Goal: Navigation & Orientation: Find specific page/section

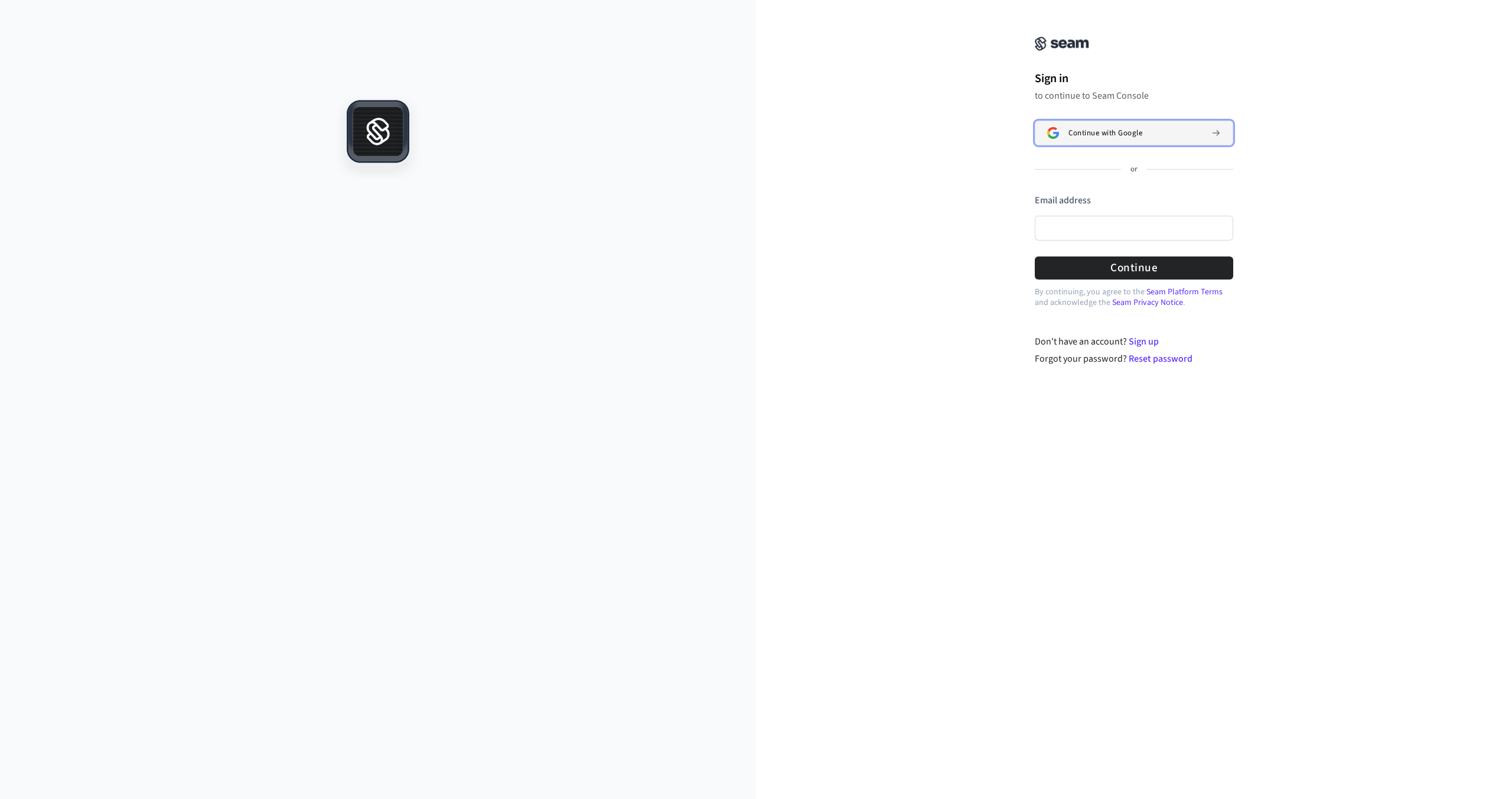
click at [1075, 139] on button "Continue with Google" at bounding box center [1134, 133] width 198 height 25
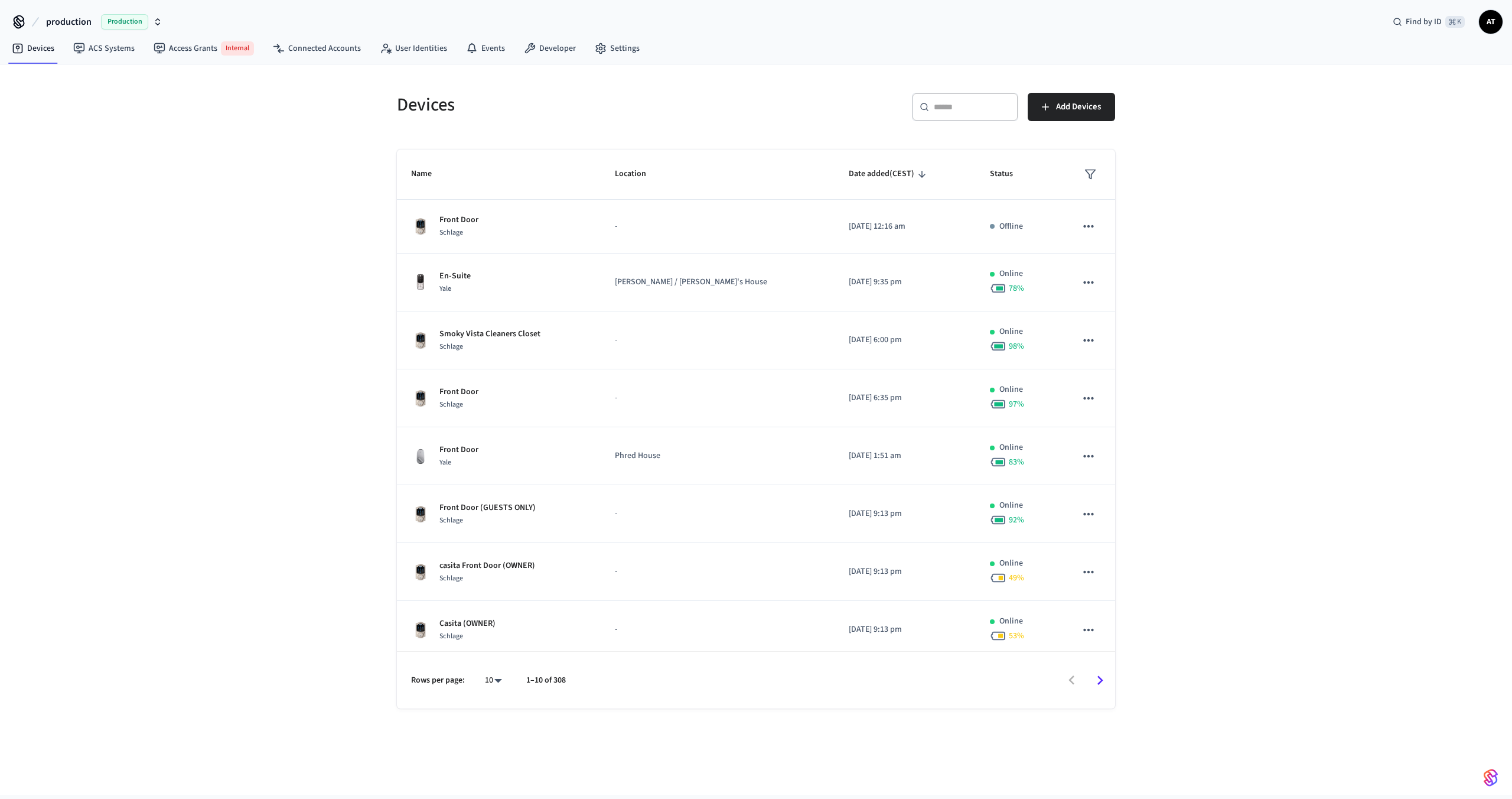
click at [144, 23] on span "Production" at bounding box center [124, 22] width 47 height 15
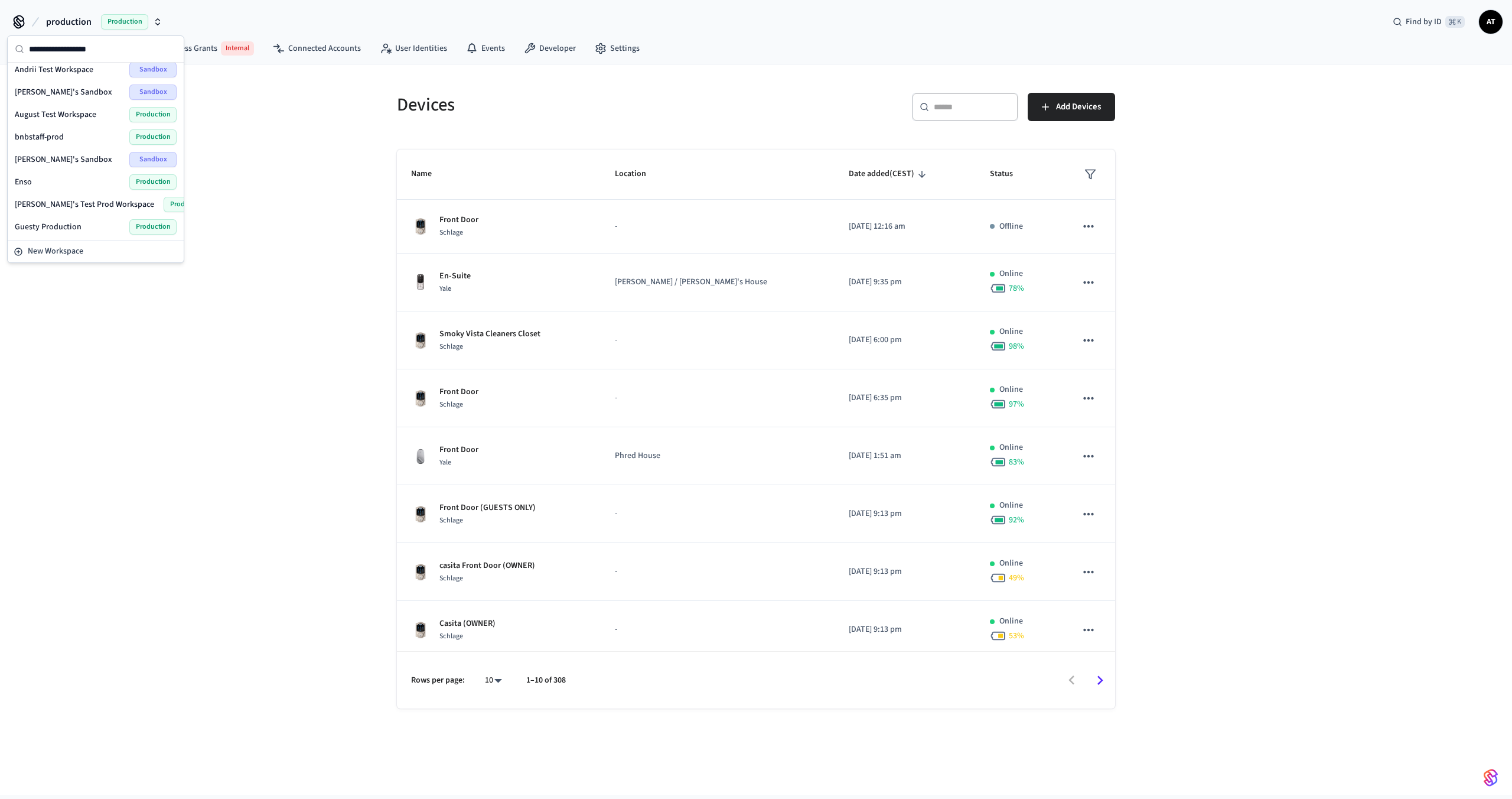
scroll to position [42, 0]
click at [109, 185] on div "Frank's Test Prod Workspace Production" at bounding box center [95, 191] width 162 height 15
